Goal: Navigation & Orientation: Find specific page/section

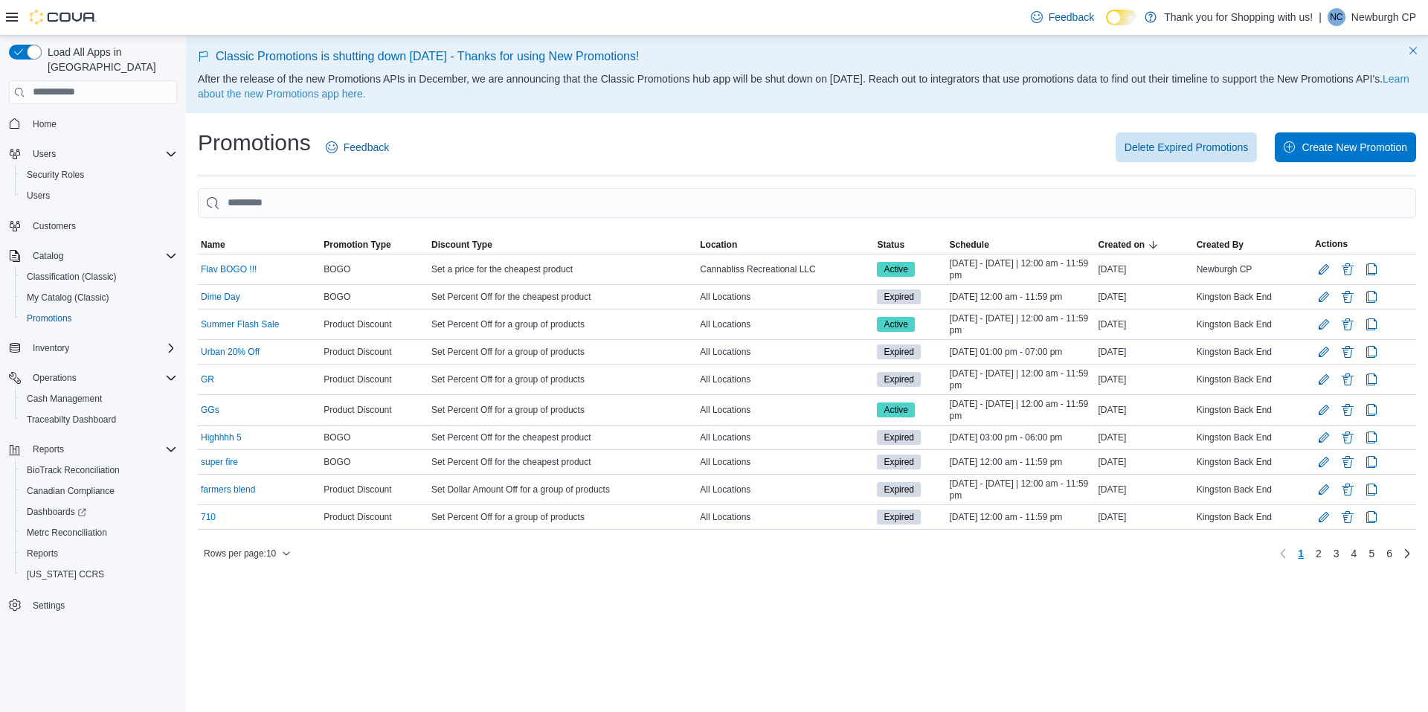
click at [789, 150] on div "Delete Expired Promotions Create New Promotion" at bounding box center [911, 147] width 1009 height 30
click at [42, 118] on span "Home" at bounding box center [45, 124] width 24 height 12
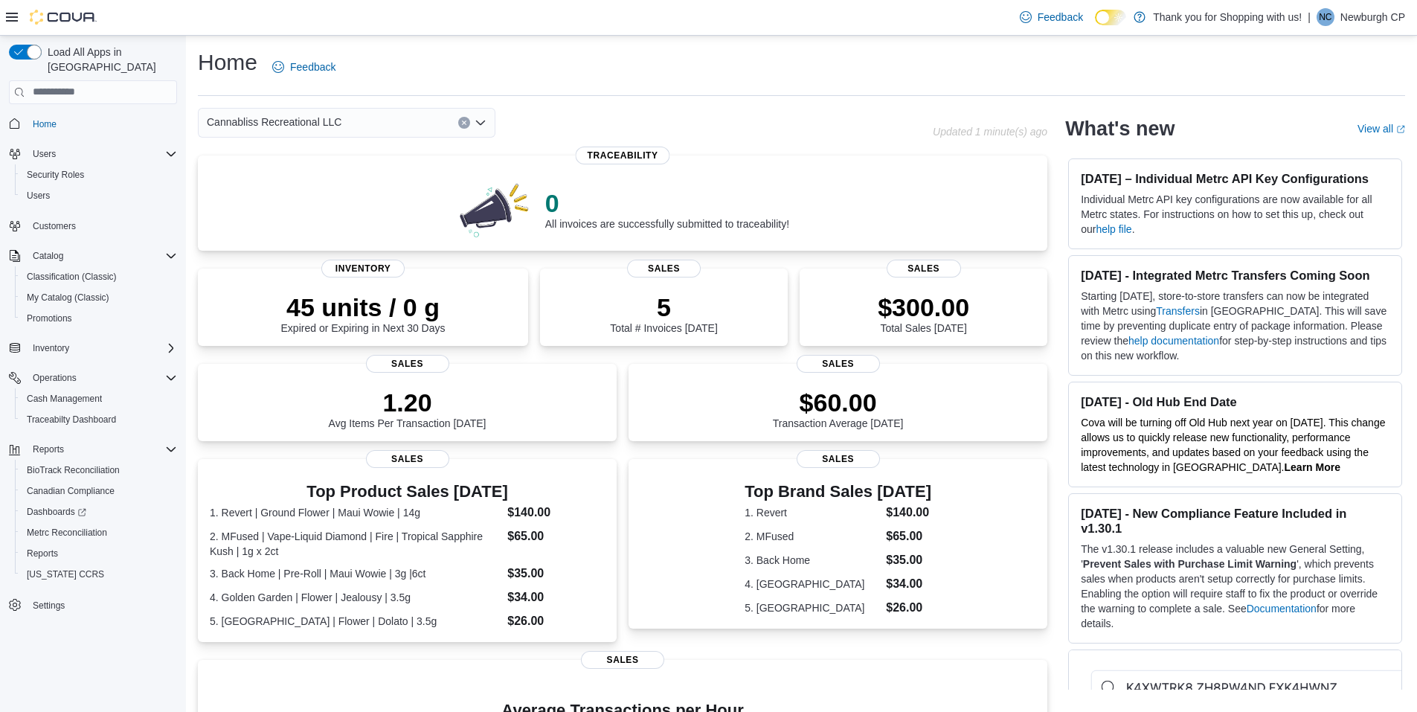
click at [349, 126] on div "Cannabliss Recreational LLC" at bounding box center [347, 123] width 298 height 30
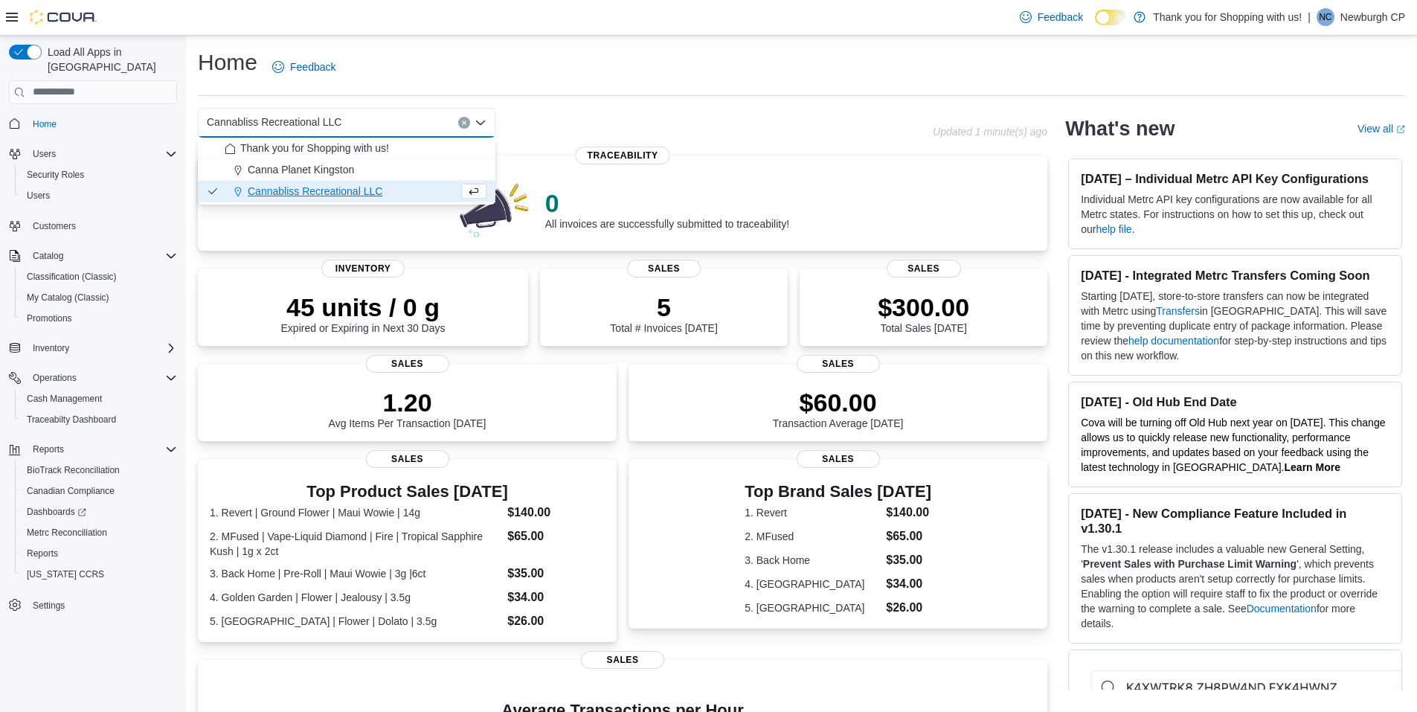
click at [396, 92] on div "Home Feedback" at bounding box center [801, 72] width 1207 height 48
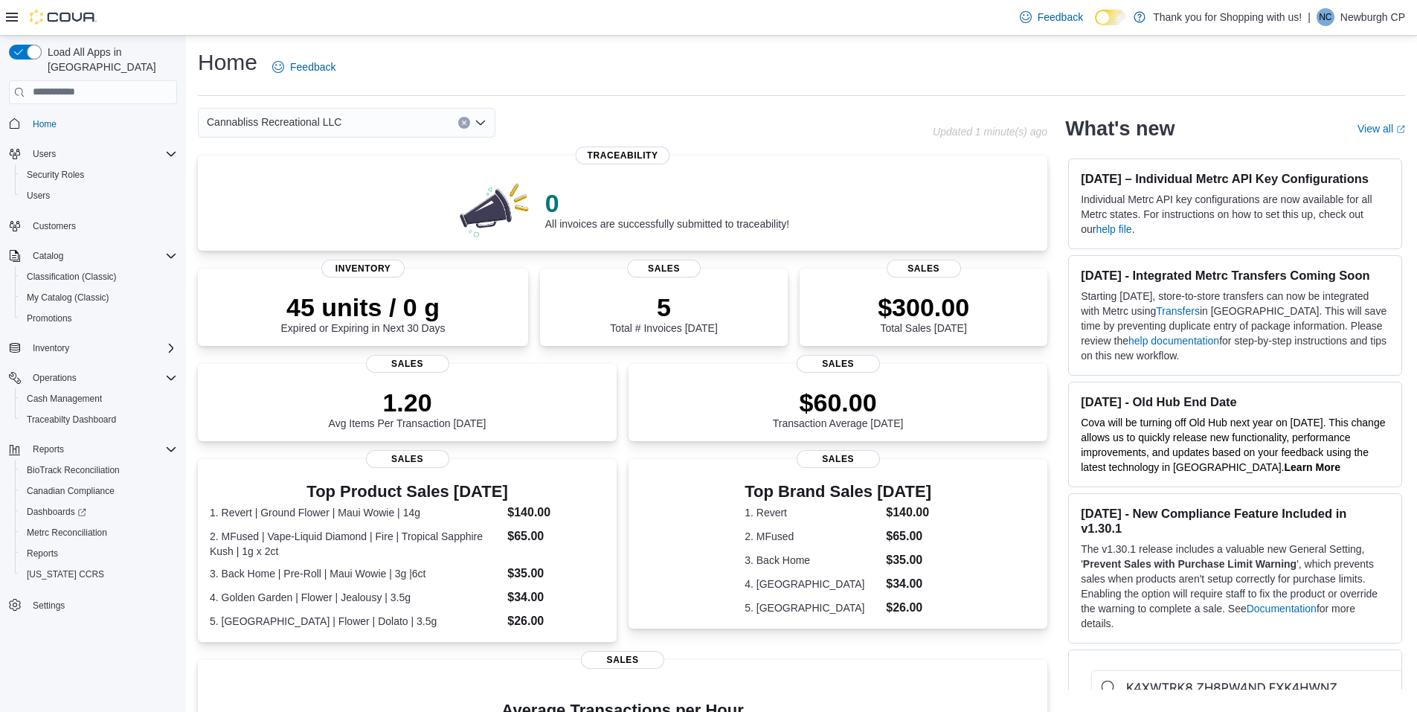
click at [321, 127] on span "Cannabliss Recreational LLC" at bounding box center [274, 122] width 135 height 18
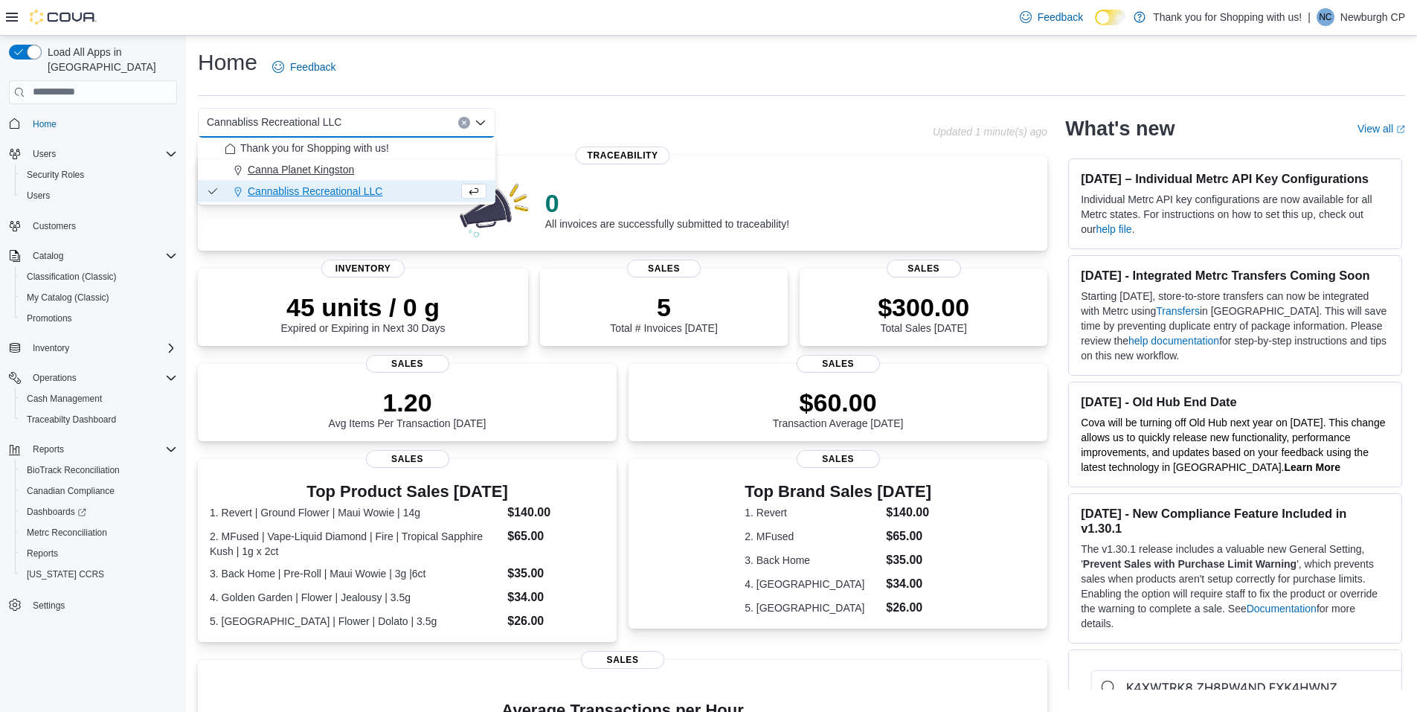
click at [327, 170] on span "Canna Planet Kingston" at bounding box center [301, 169] width 106 height 15
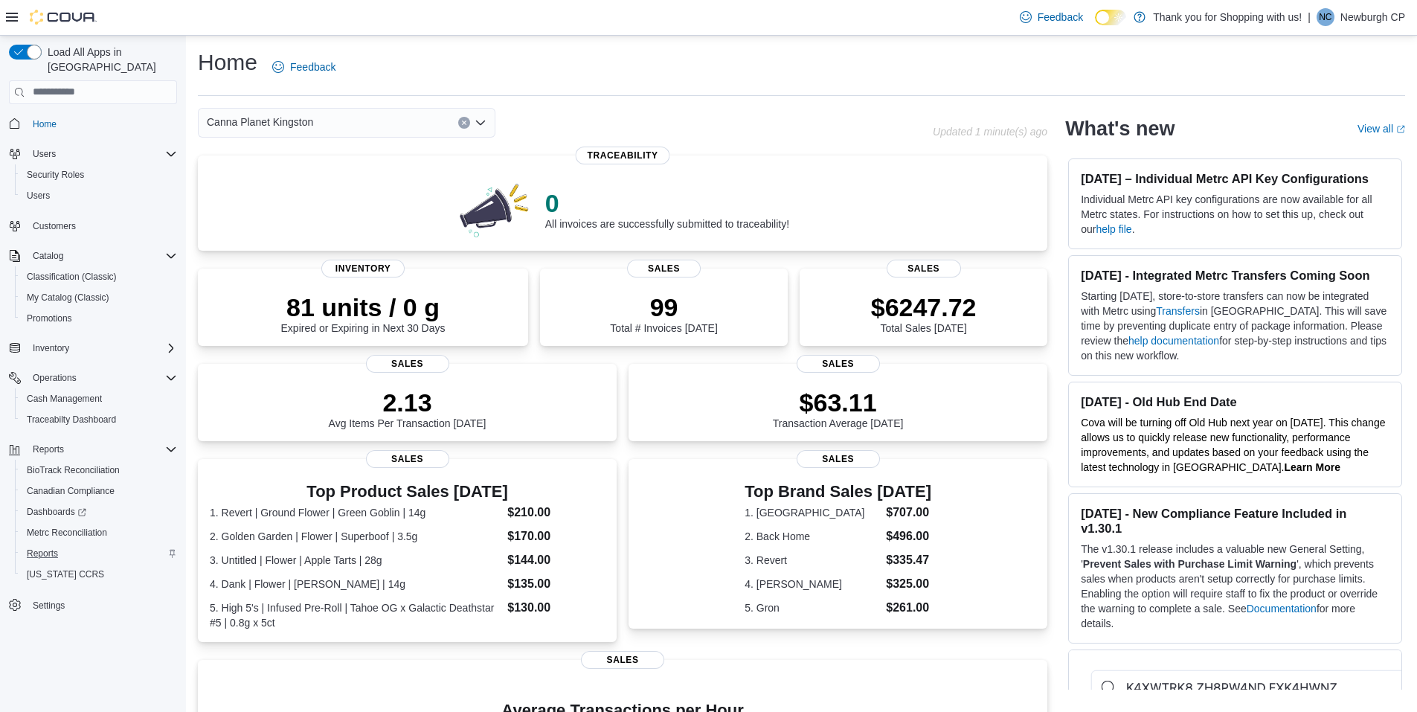
click at [129, 544] on div "Reports" at bounding box center [99, 553] width 156 height 18
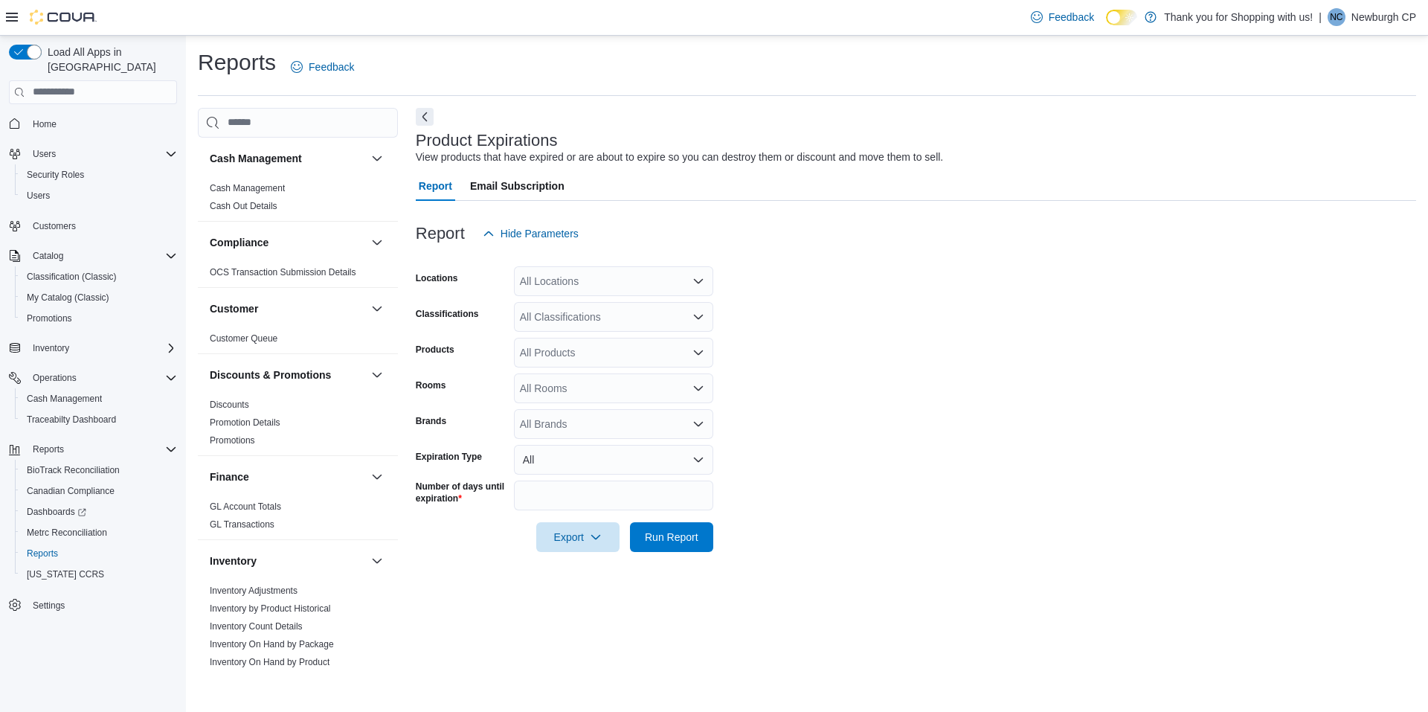
click at [1161, 392] on form "Locations All Locations Classifications All Classifications Products All Produc…" at bounding box center [916, 399] width 1000 height 303
click at [626, 285] on div "All Locations" at bounding box center [613, 281] width 199 height 30
click at [628, 321] on span "Canna Planet Kingston" at bounding box center [599, 328] width 106 height 15
click at [901, 292] on form "Locations Canna Planet Kingston Classifications All Classifications Products Al…" at bounding box center [916, 399] width 1000 height 303
click at [566, 319] on div "All Classifications" at bounding box center [613, 317] width 199 height 30
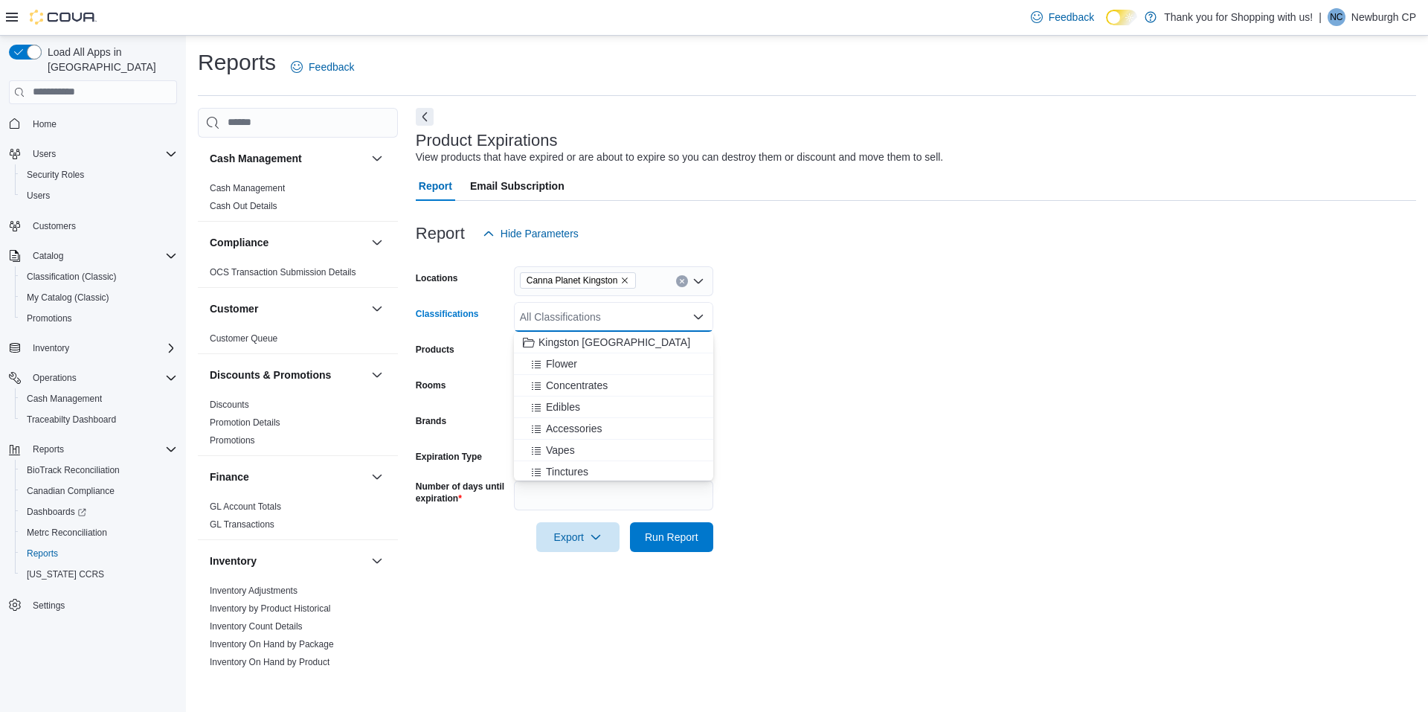
click at [947, 324] on form "Locations Canna Planet Kingston Classifications All Classifications Combo box. …" at bounding box center [916, 399] width 1000 height 303
click at [60, 506] on span "Dashboards" at bounding box center [57, 512] width 60 height 12
click at [74, 115] on span "Home" at bounding box center [102, 124] width 150 height 19
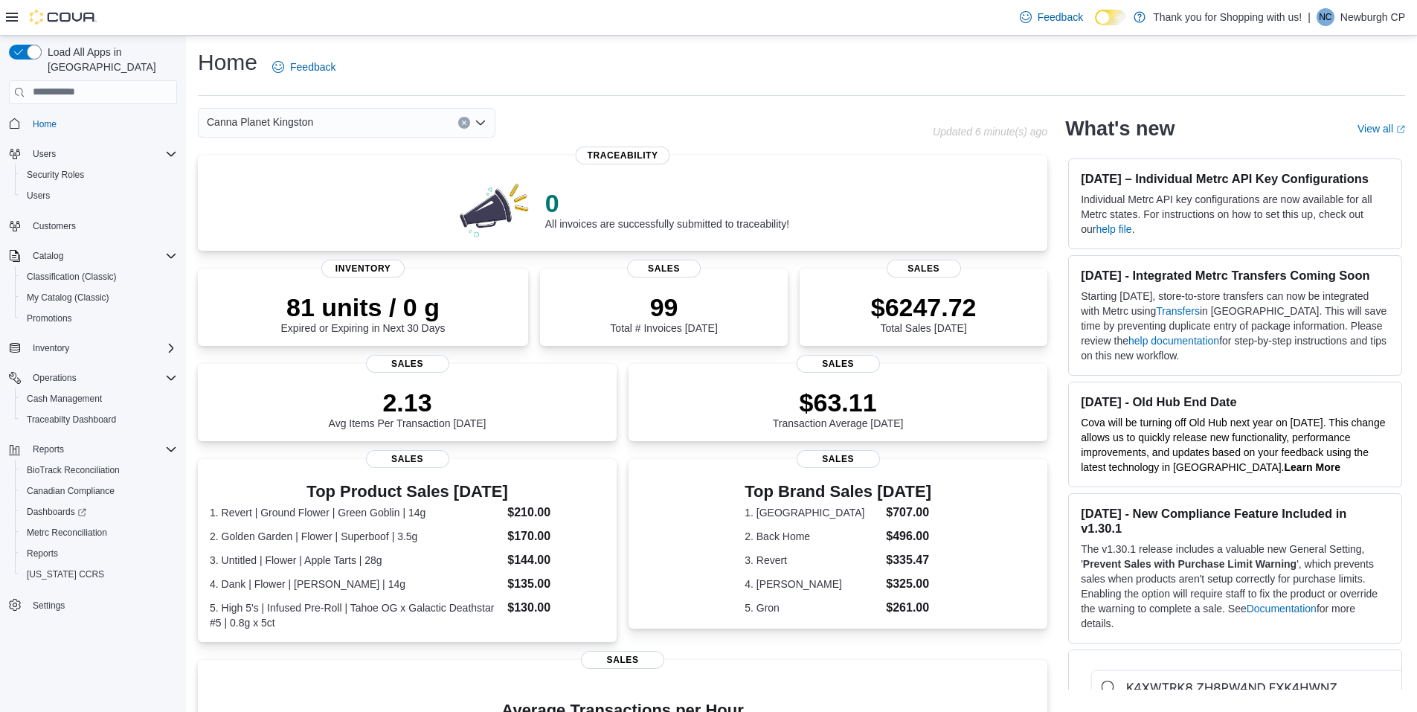
click at [108, 115] on span "Home" at bounding box center [102, 124] width 150 height 19
click at [103, 115] on span "Home" at bounding box center [102, 124] width 150 height 19
click at [330, 119] on div "Canna Planet Kingston" at bounding box center [347, 123] width 298 height 30
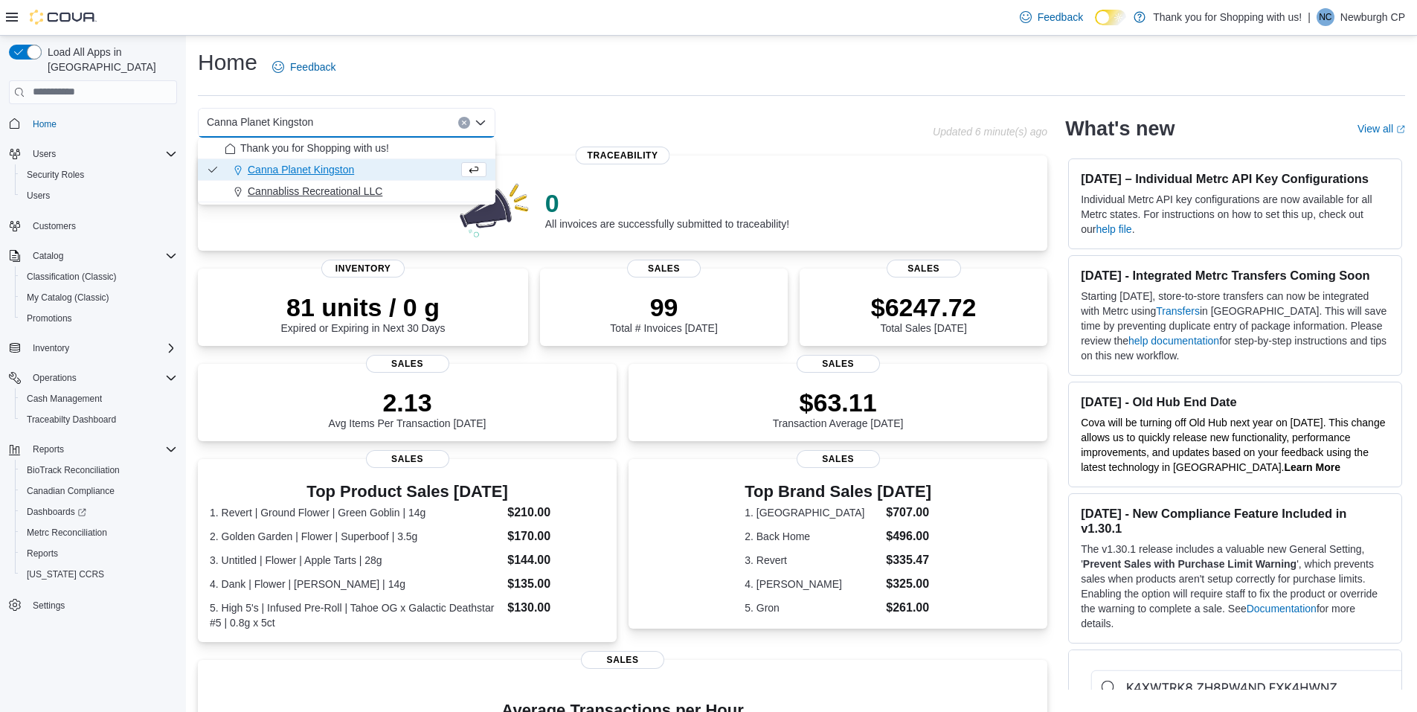
click at [337, 184] on span "Cannabliss Recreational LLC" at bounding box center [315, 191] width 135 height 15
